Goal: Task Accomplishment & Management: Use online tool/utility

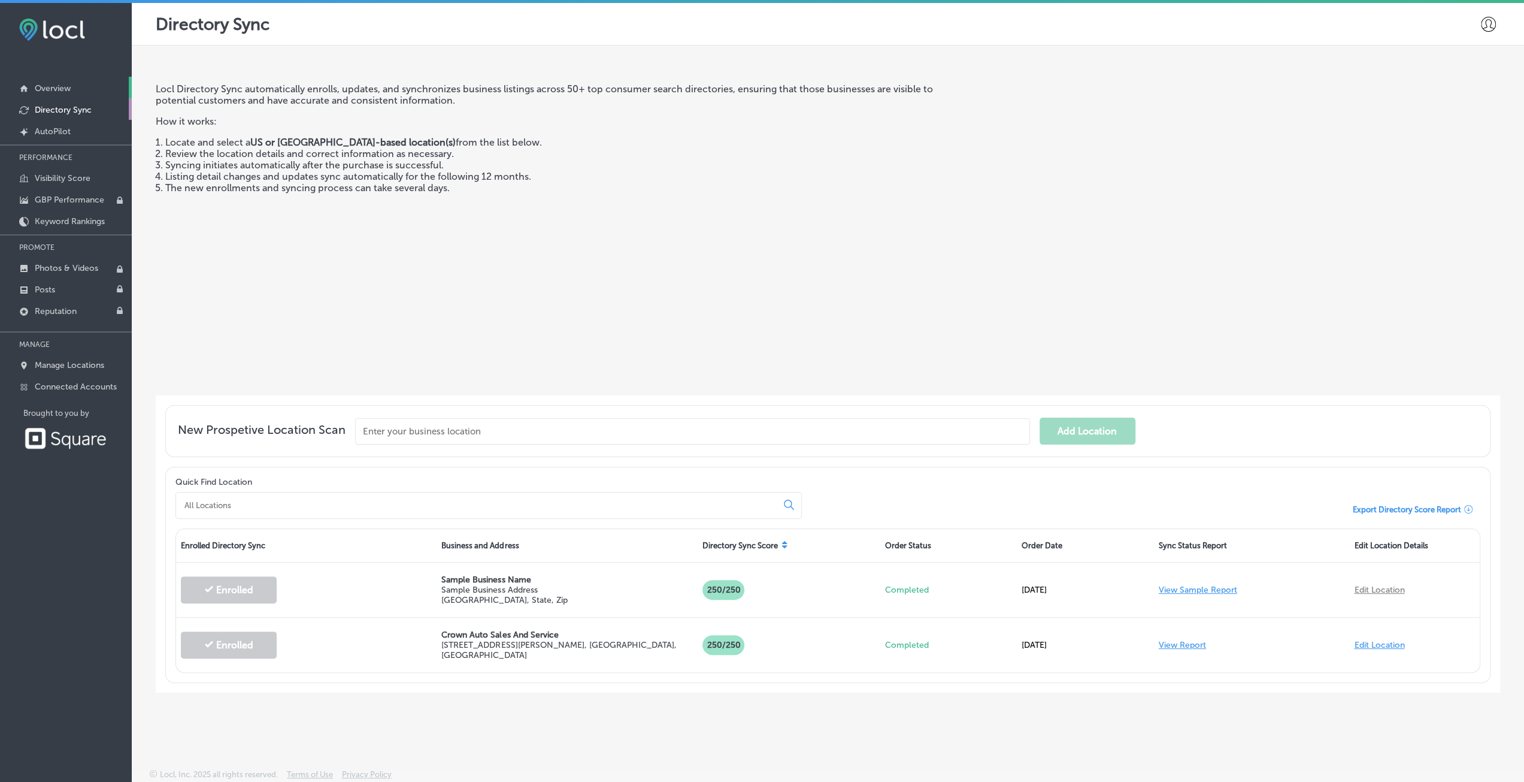
click at [51, 89] on p "Overview" at bounding box center [53, 88] width 36 height 10
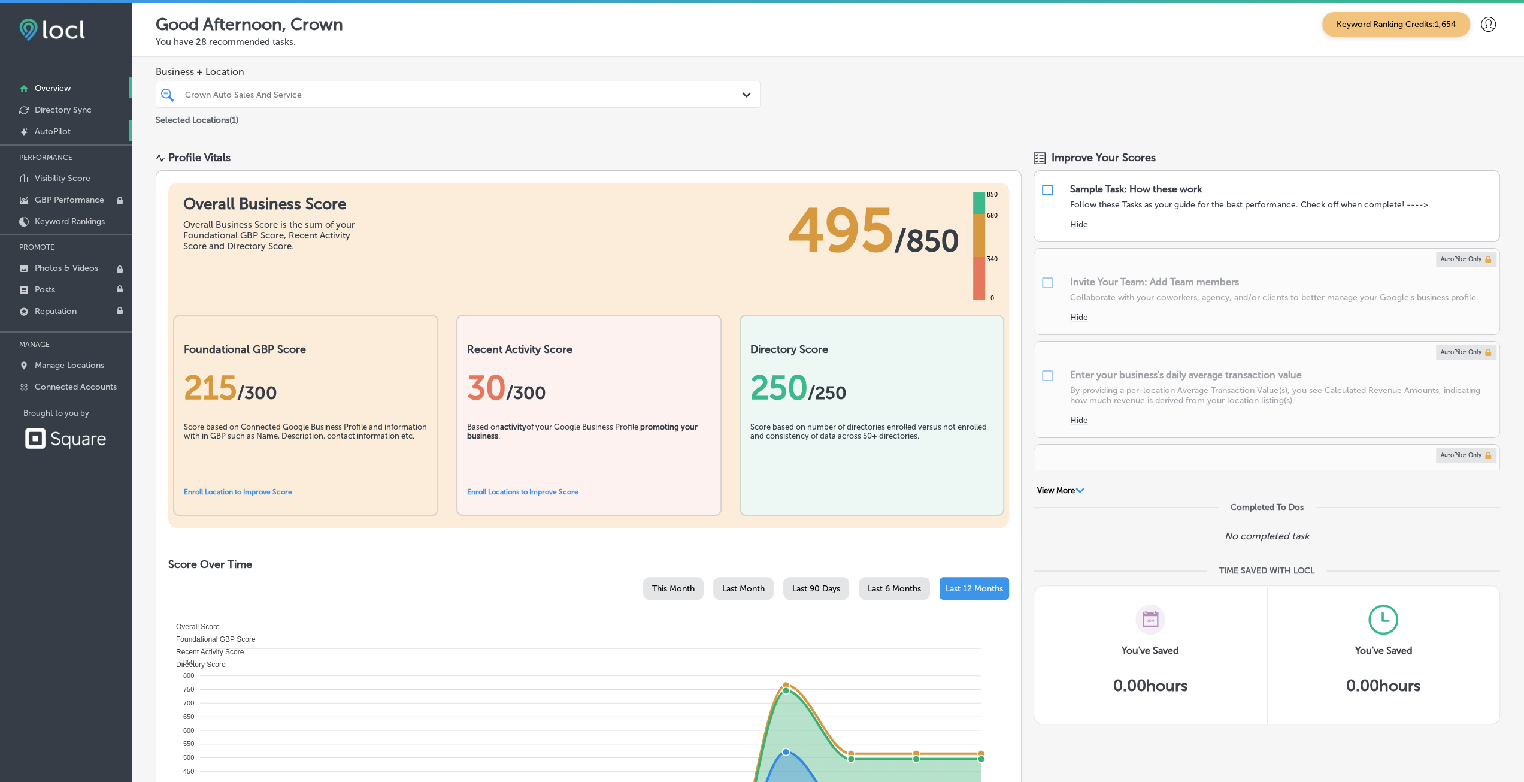
click at [56, 129] on p "AutoPilot" at bounding box center [53, 131] width 36 height 10
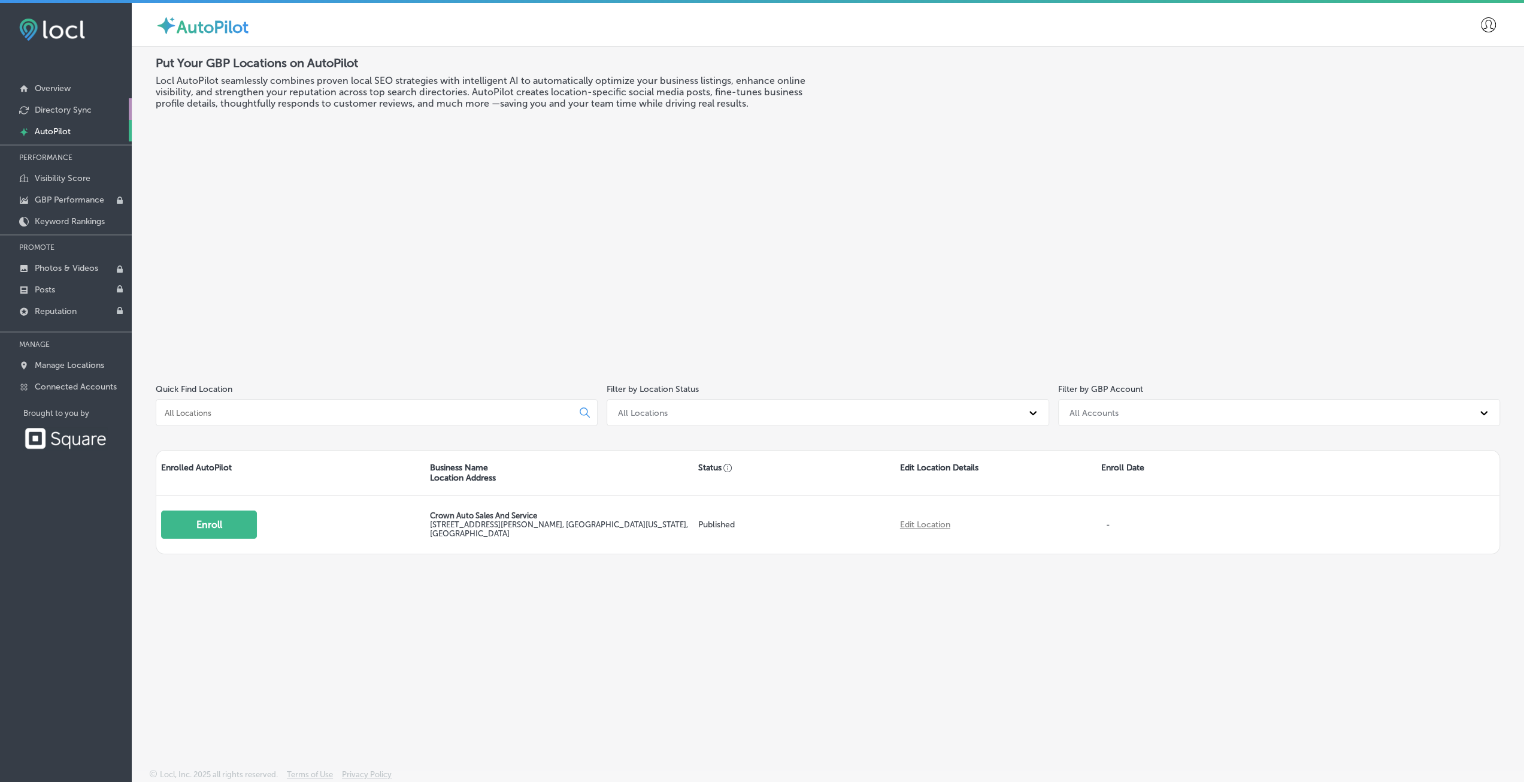
click at [65, 105] on p "Directory Sync" at bounding box center [63, 110] width 57 height 10
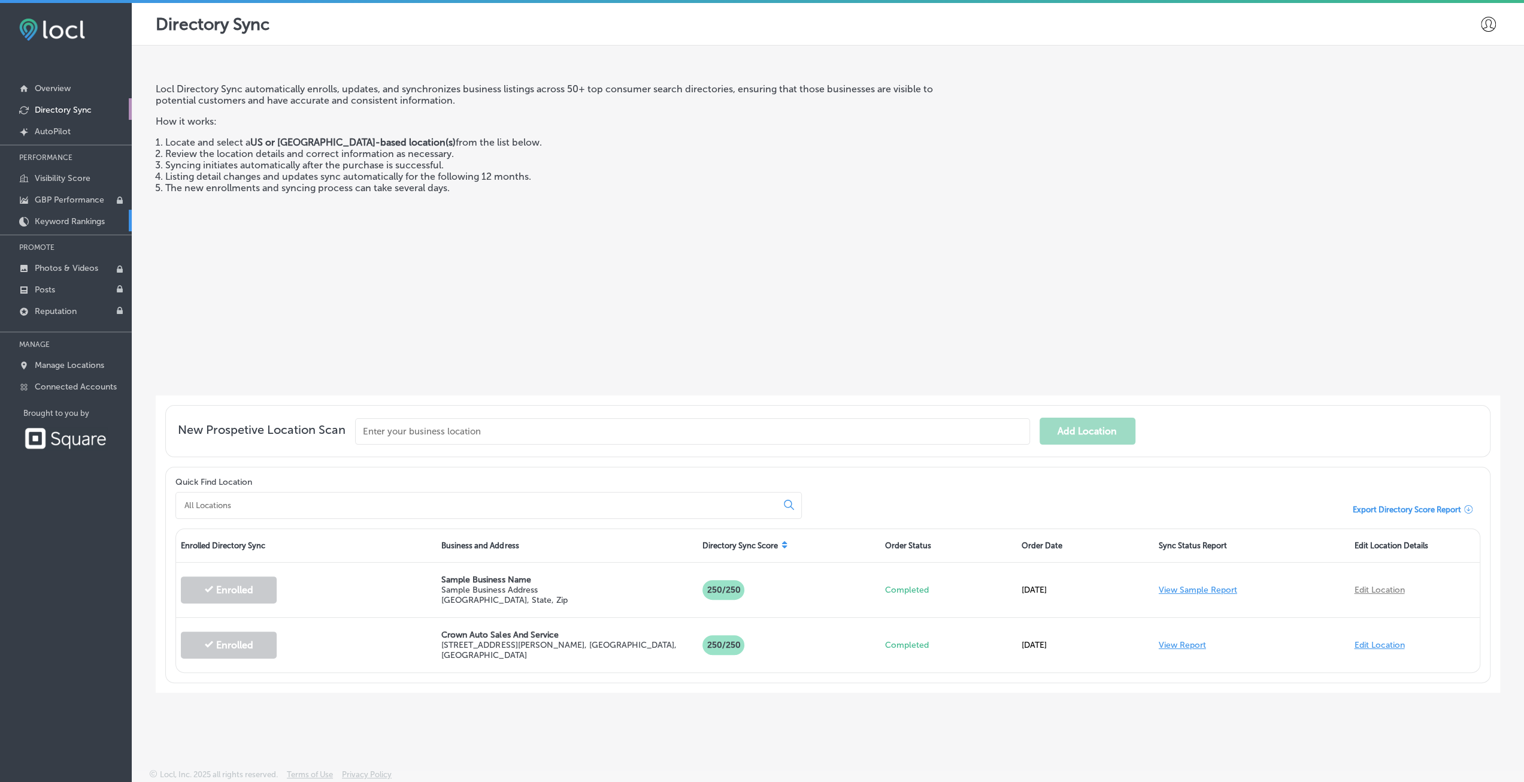
click at [59, 222] on p "Keyword Rankings" at bounding box center [70, 221] width 70 height 10
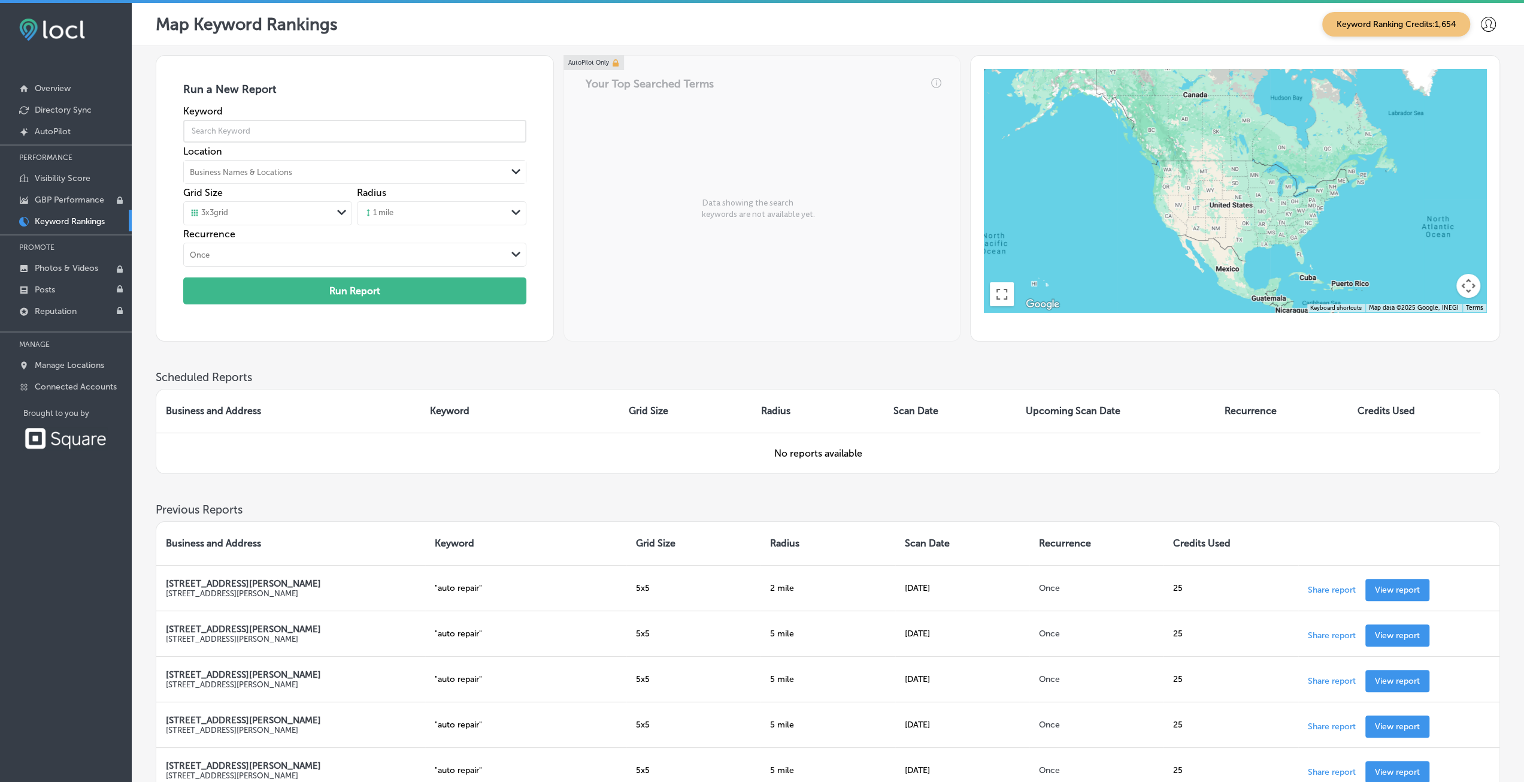
click at [207, 128] on input "text" at bounding box center [354, 131] width 343 height 34
type input "auto repair"
click at [248, 173] on div "Business Names & Locations" at bounding box center [241, 171] width 102 height 9
click at [246, 193] on label "[STREET_ADDRESS][PERSON_NAME]" at bounding box center [253, 201] width 120 height 20
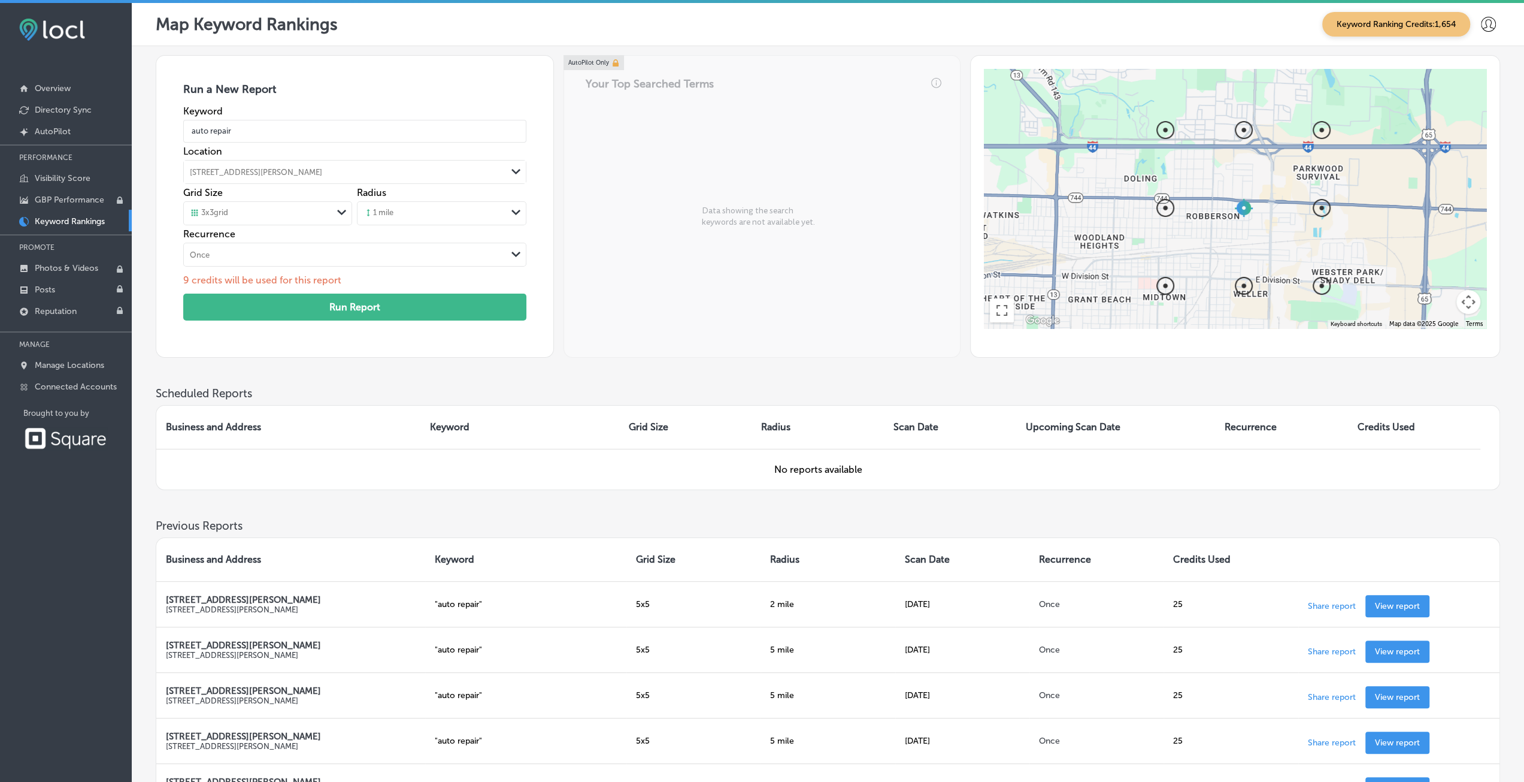
click at [254, 207] on div "3 x 3 grid" at bounding box center [258, 213] width 149 height 13
click at [217, 255] on label "5 x 5 grid" at bounding box center [206, 259] width 31 height 11
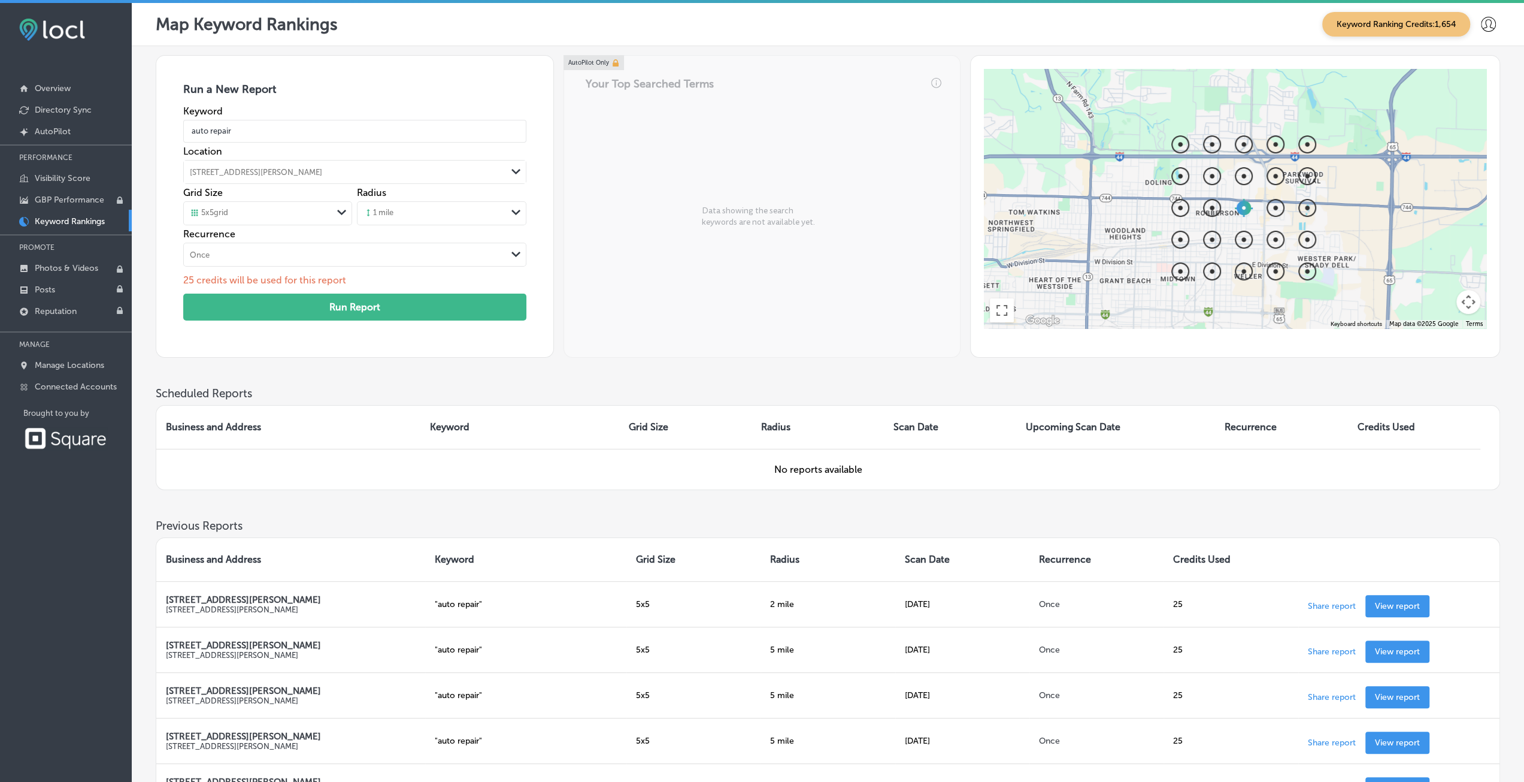
click at [393, 220] on div "1 mile" at bounding box center [432, 213] width 149 height 18
click at [391, 337] on label "2 miles" at bounding box center [380, 337] width 30 height 11
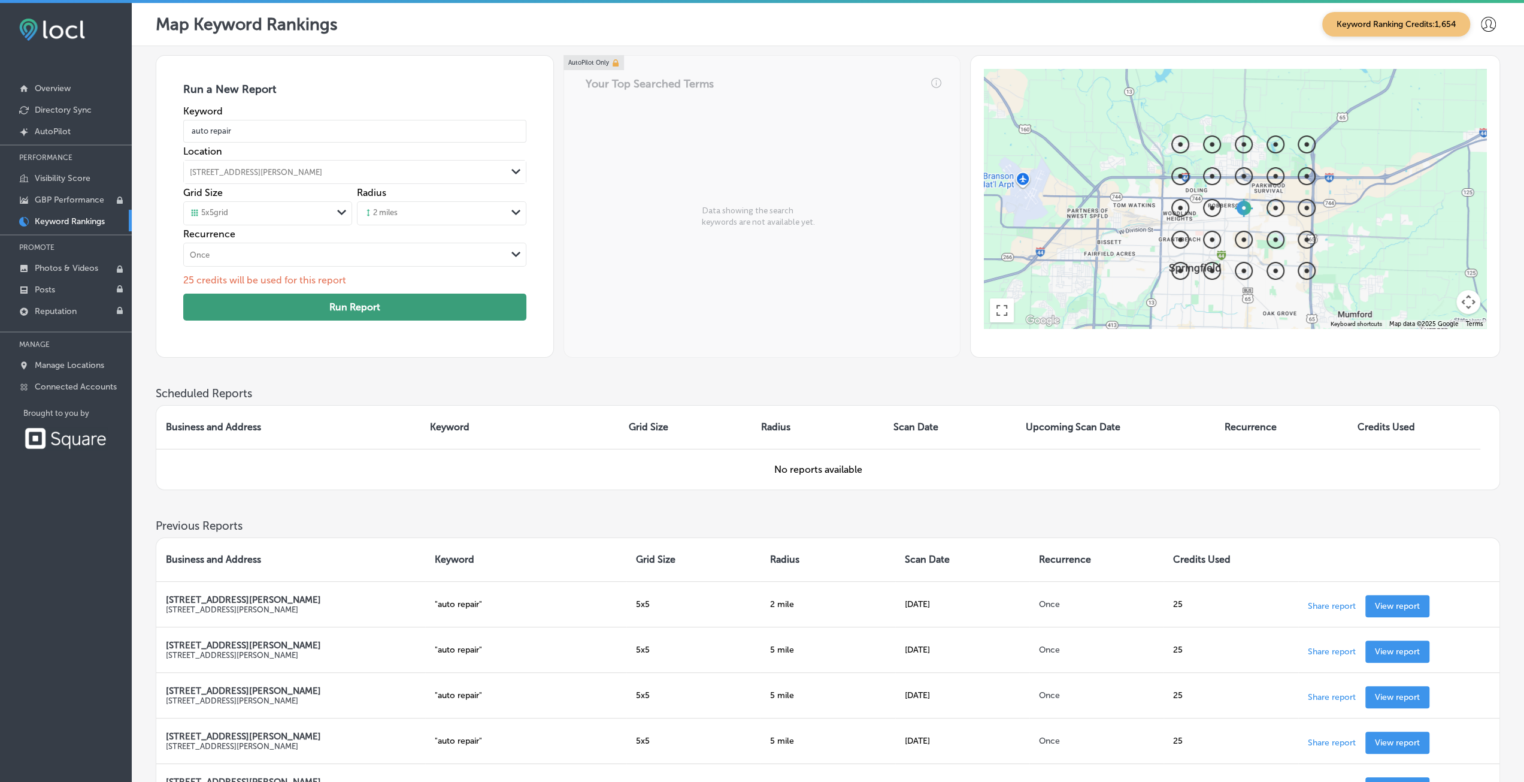
click at [258, 306] on button "Run Report" at bounding box center [354, 307] width 343 height 27
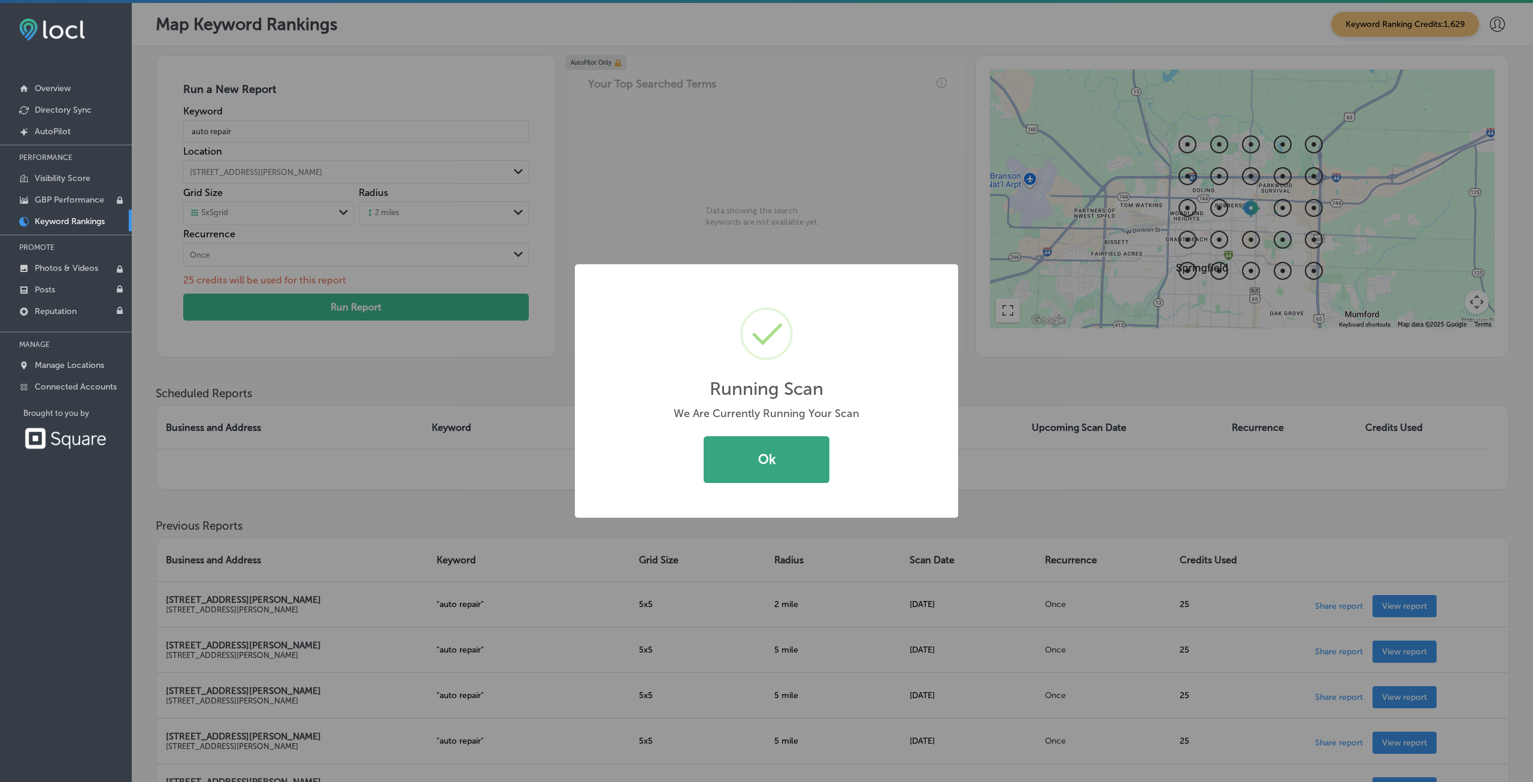
click at [745, 456] on button "Ok" at bounding box center [767, 459] width 126 height 47
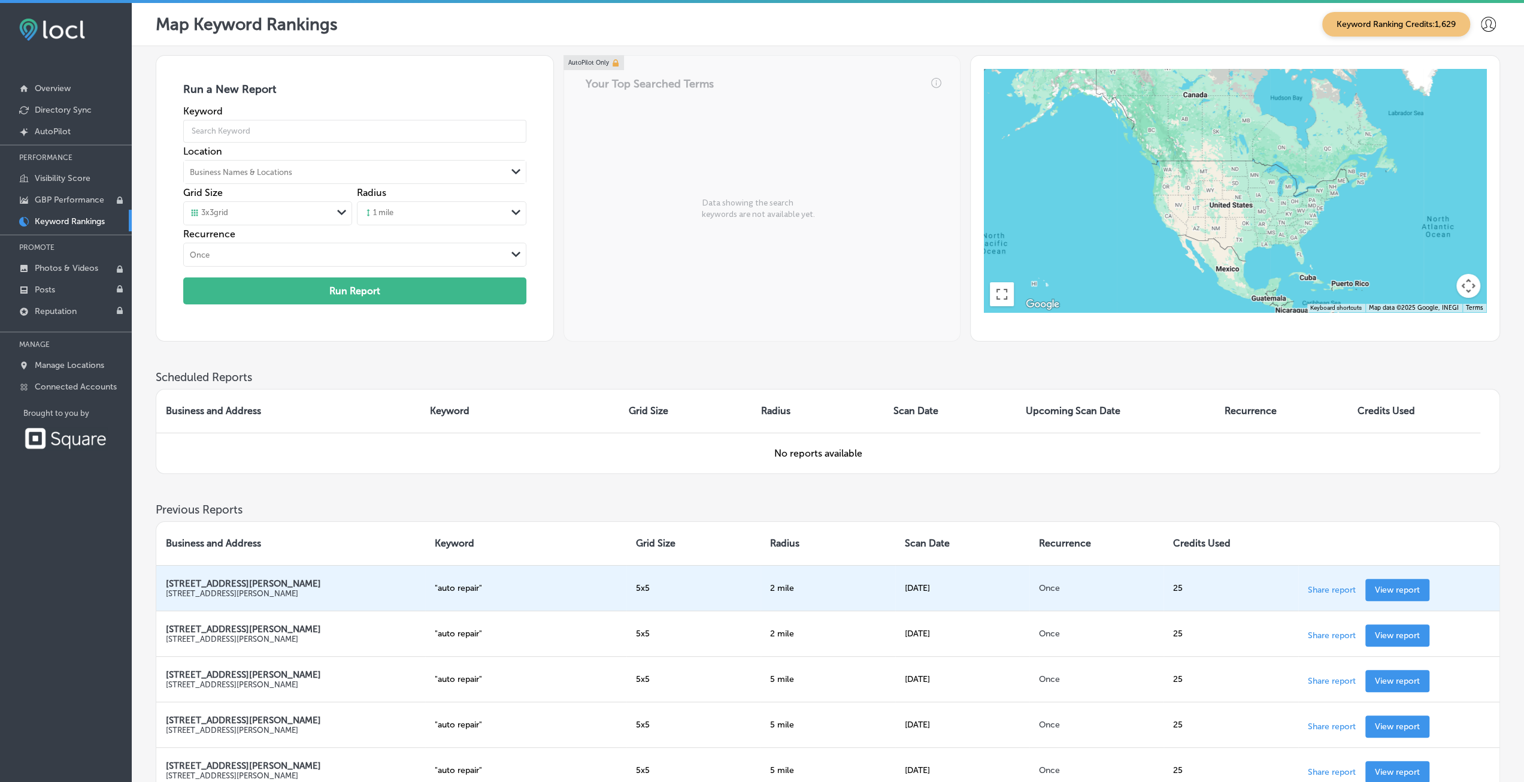
click at [1393, 586] on p "View report" at bounding box center [1397, 590] width 45 height 10
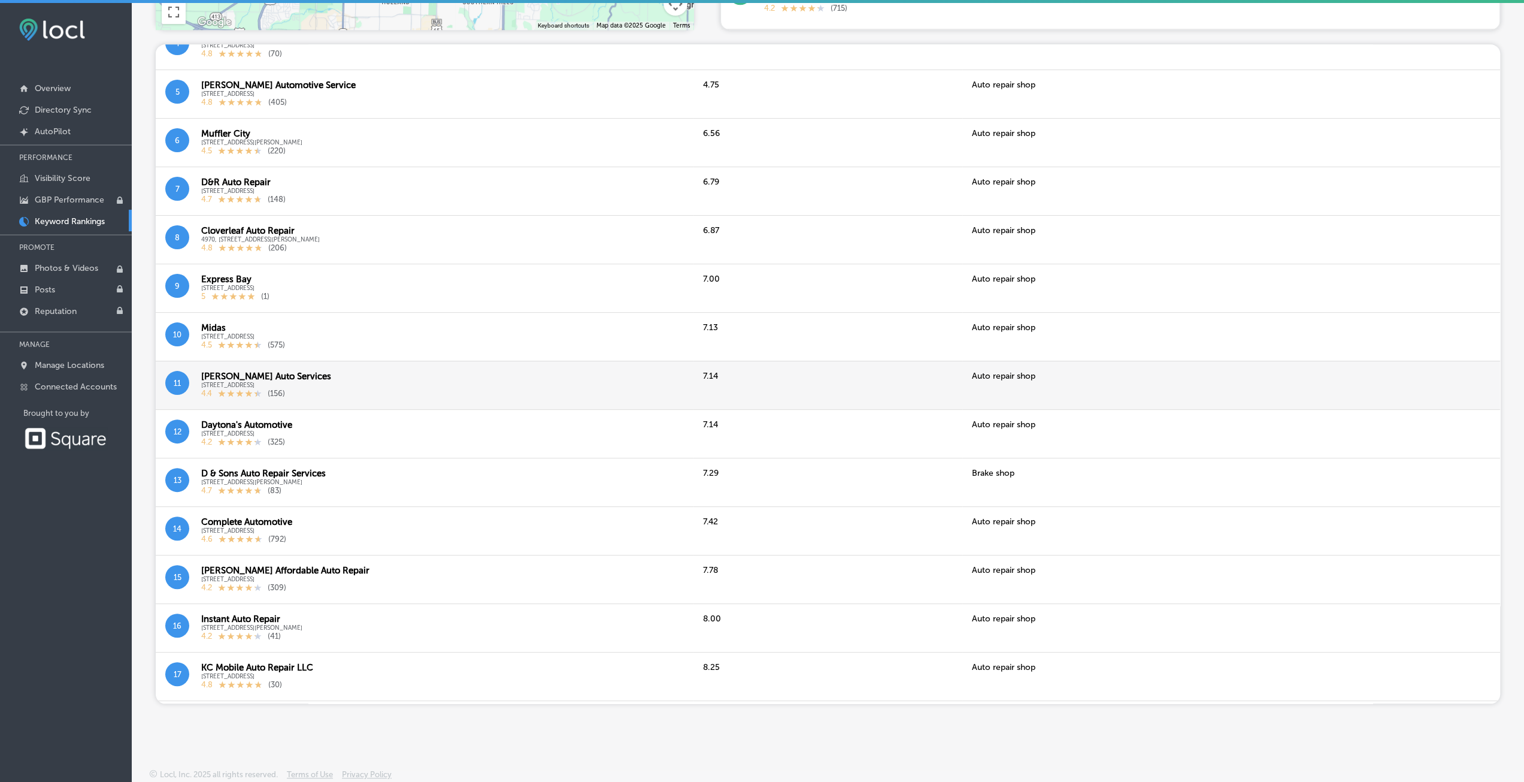
scroll to position [163, 0]
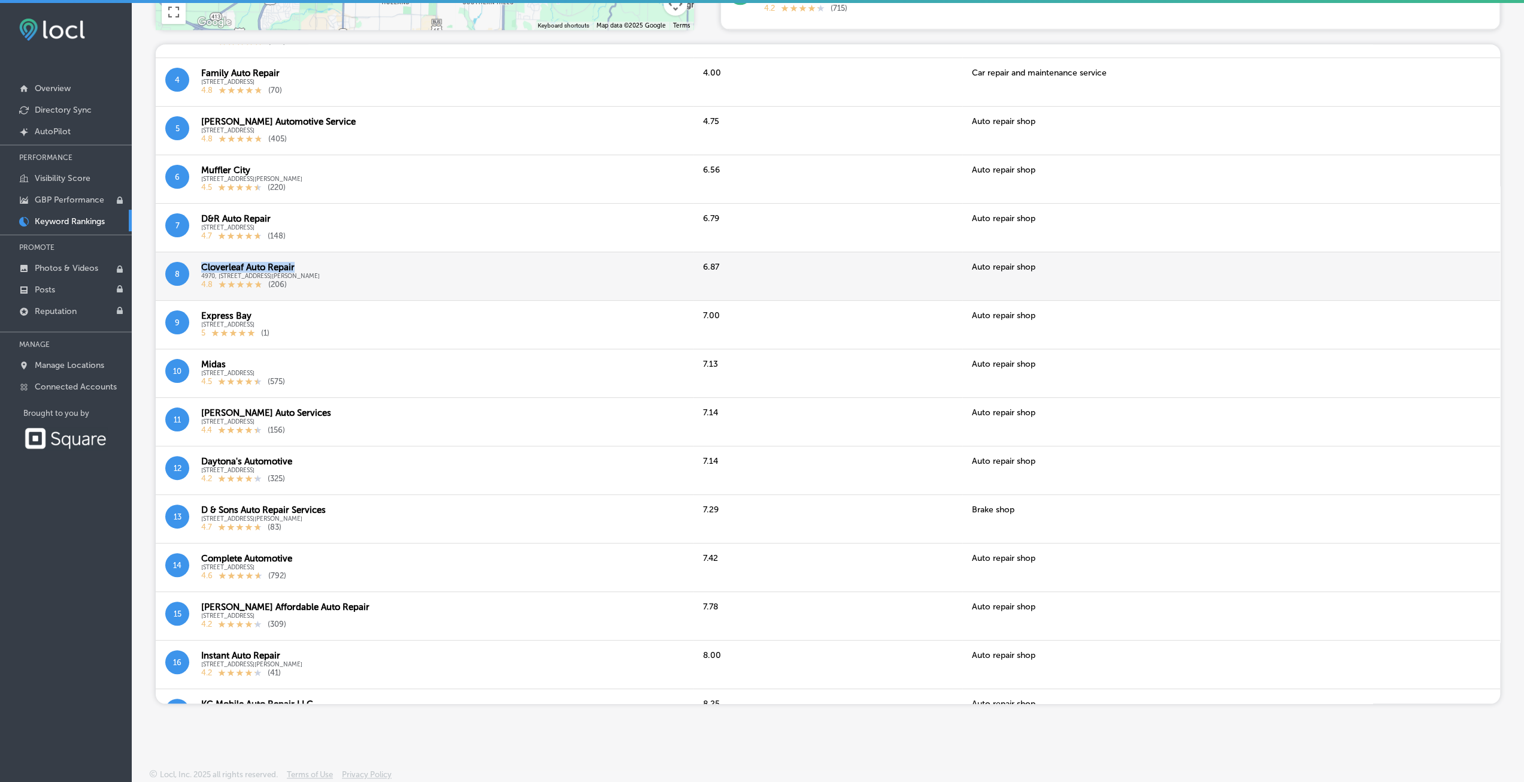
drag, startPoint x: 200, startPoint y: 265, endPoint x: 315, endPoint y: 268, distance: 115.0
click at [315, 268] on div "8 Cloverleaf Auto Repair 4970, [STREET_ADDRESS][PERSON_NAME] 4.8 ( 206 )" at bounding box center [424, 276] width 519 height 29
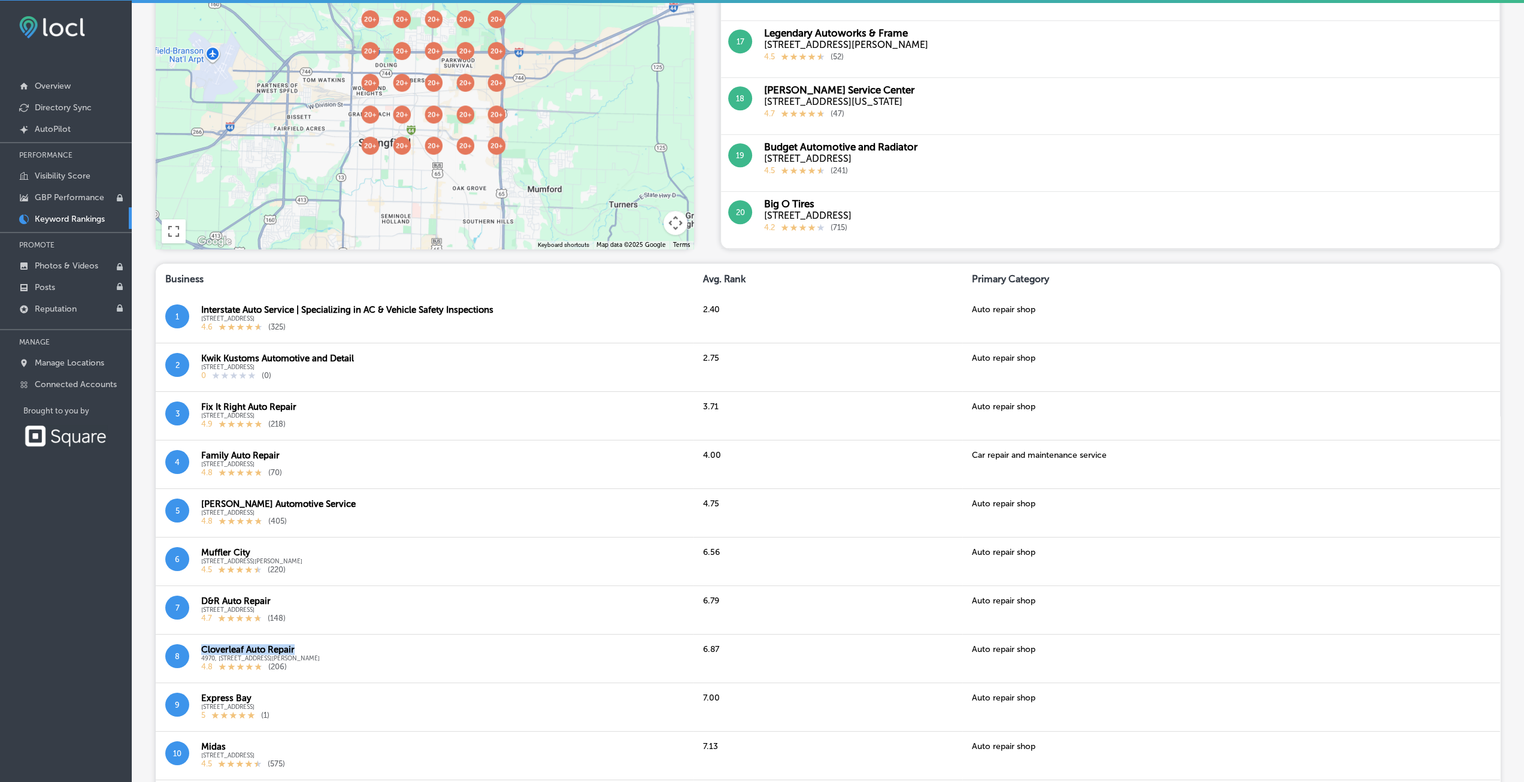
scroll to position [451, 0]
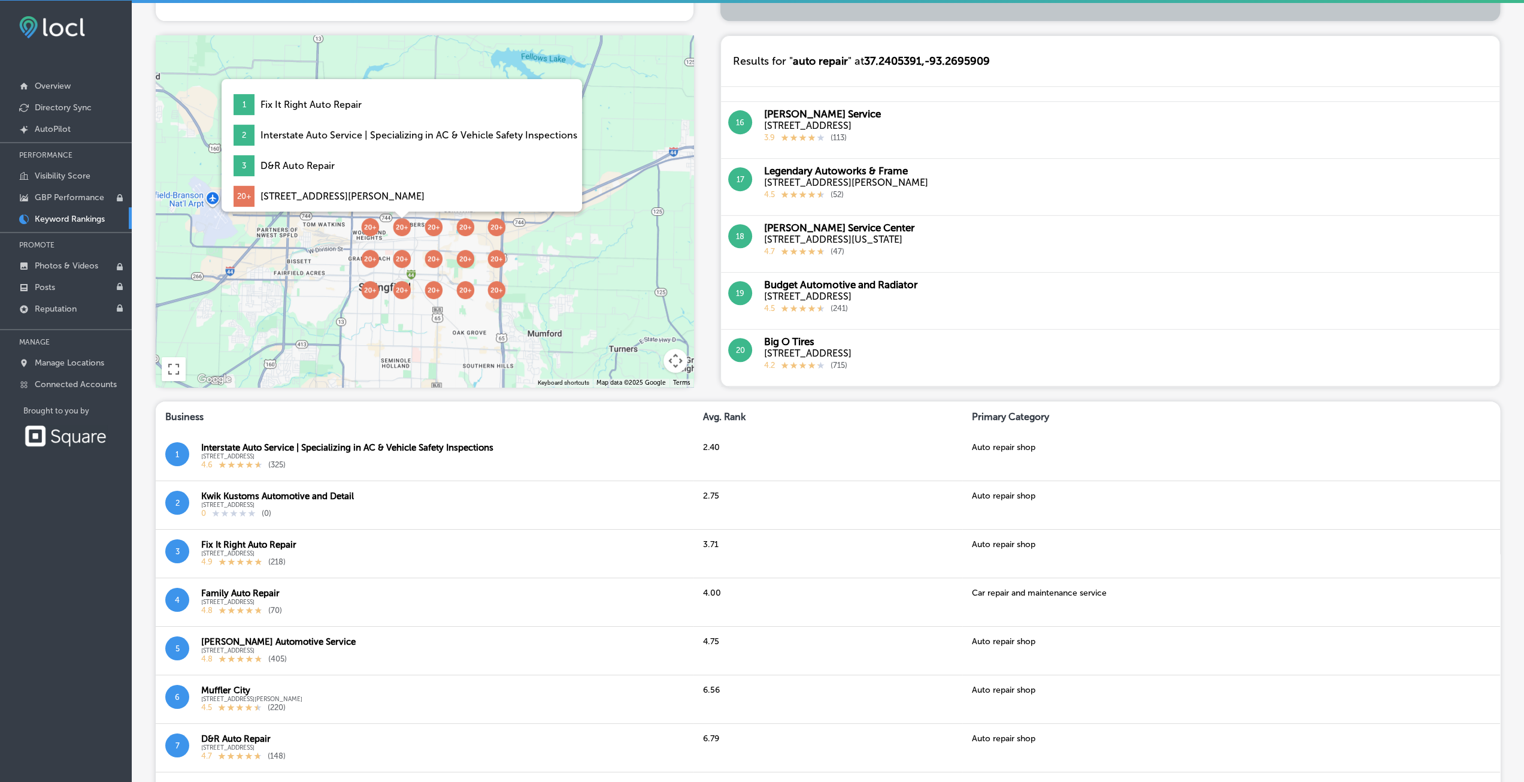
click at [406, 222] on img at bounding box center [402, 227] width 28 height 28
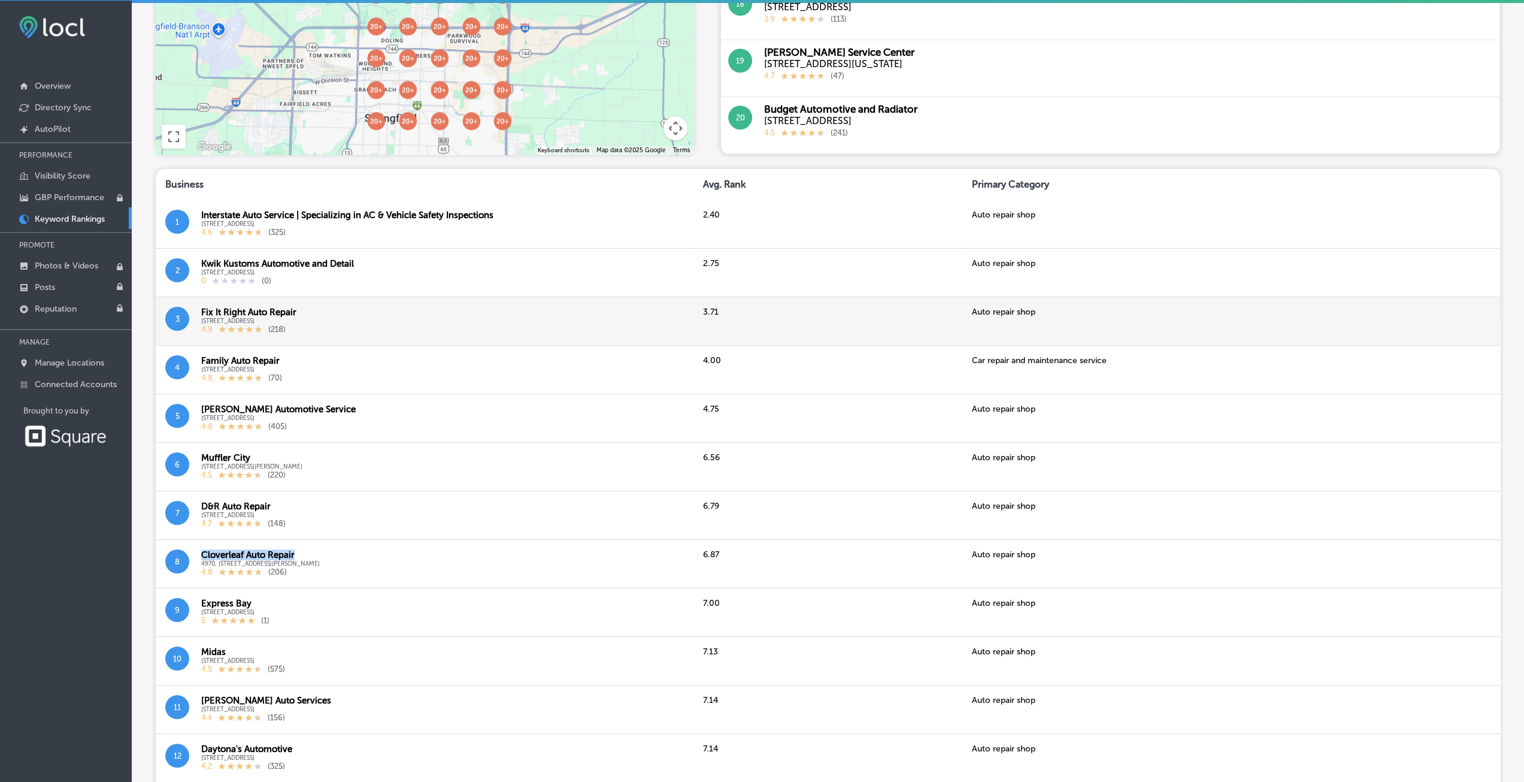
scroll to position [751, 0]
